Goal: Find contact information: Find contact information

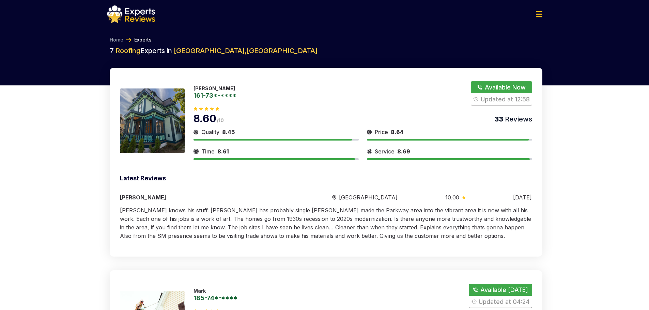
click at [502, 86] on button "Show Number" at bounding box center [501, 93] width 61 height 24
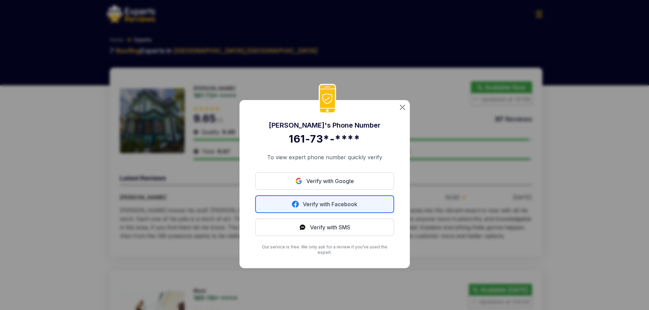
click at [304, 205] on link "Verify with Facebook" at bounding box center [324, 204] width 139 height 18
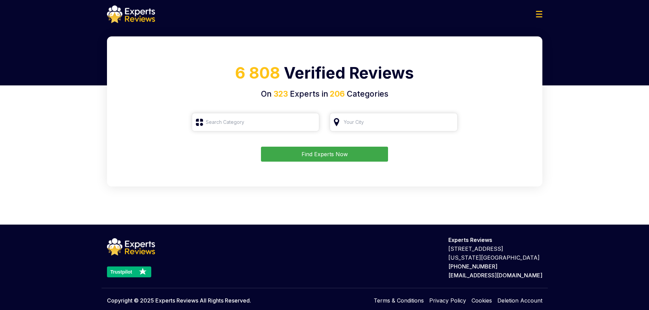
type input "Roofing"
click at [539, 14] on img at bounding box center [539, 14] width 6 height 6
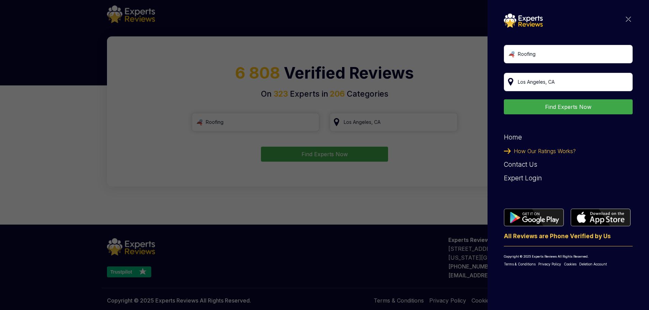
click at [629, 18] on img at bounding box center [628, 19] width 5 height 5
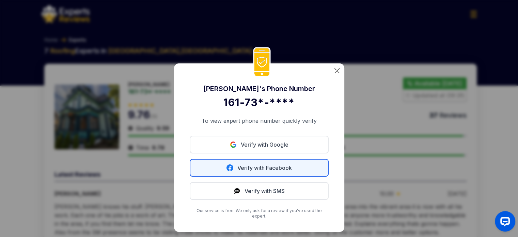
click at [286, 167] on link "Verify with Facebook" at bounding box center [259, 168] width 139 height 18
